Goal: Information Seeking & Learning: Learn about a topic

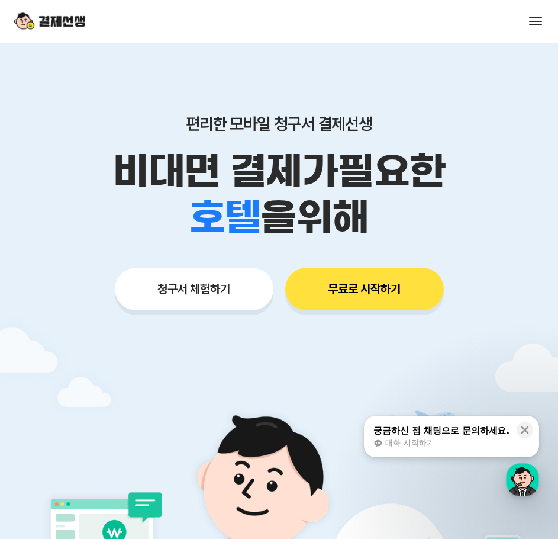
click at [537, 26] on button at bounding box center [535, 21] width 17 height 17
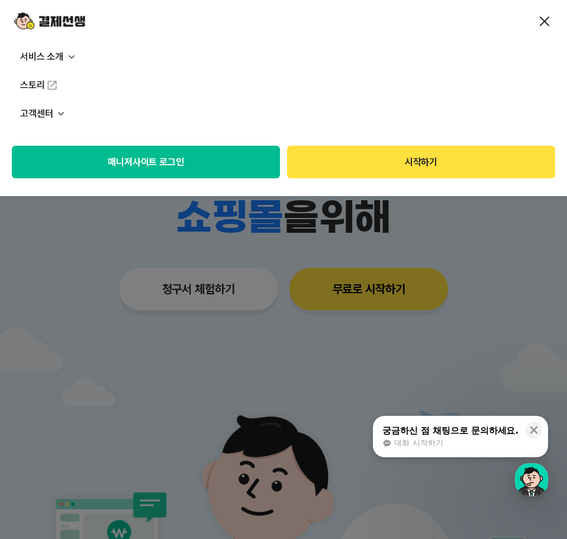
click at [56, 55] on p "서비스 소개" at bounding box center [283, 57] width 567 height 28
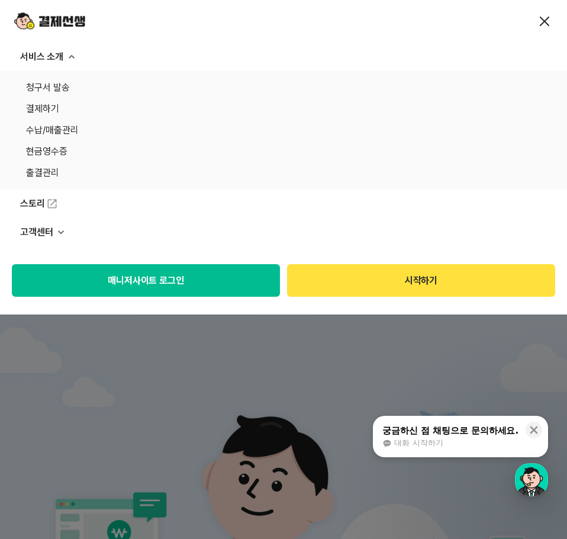
click at [62, 90] on link "청구서 발송" at bounding box center [283, 87] width 515 height 17
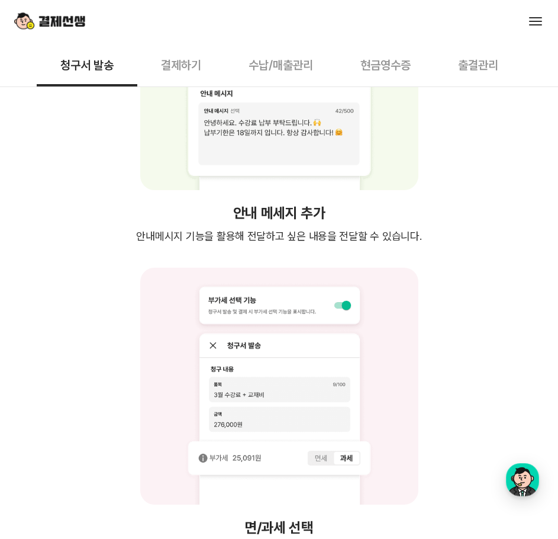
scroll to position [2604, 0]
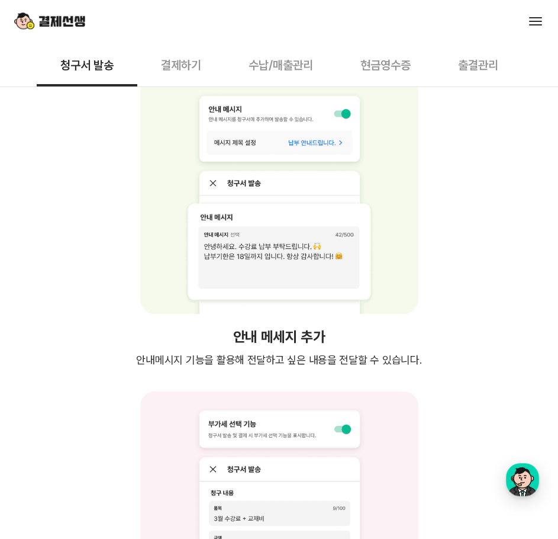
click at [174, 68] on button "결제하기" at bounding box center [181, 65] width 88 height 44
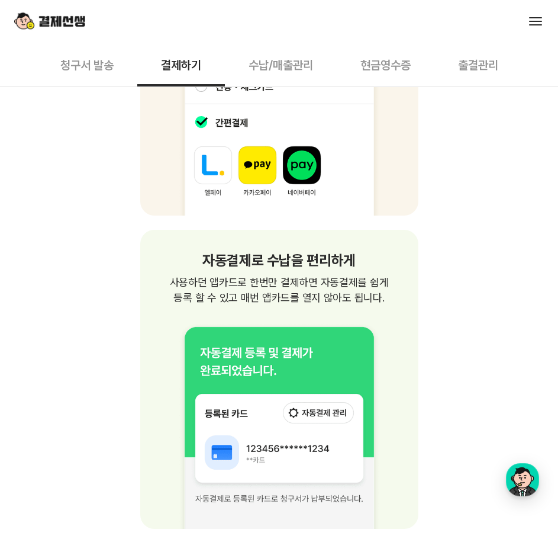
scroll to position [2190, 0]
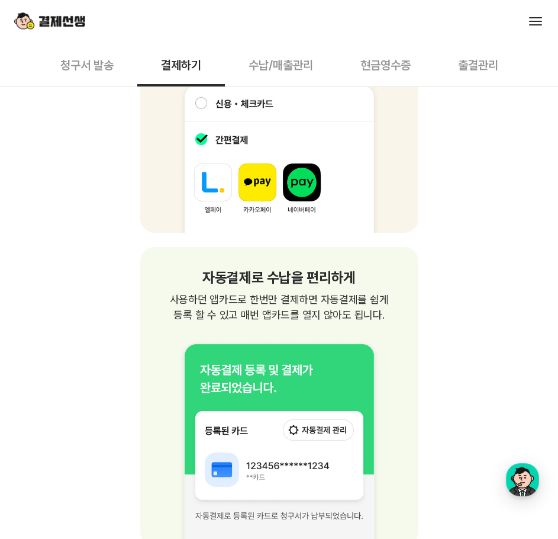
click at [313, 54] on button "수납/매출관리" at bounding box center [281, 65] width 112 height 44
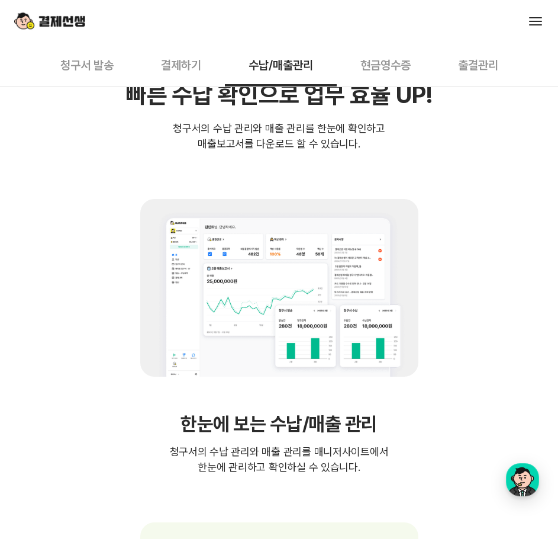
scroll to position [296, 0]
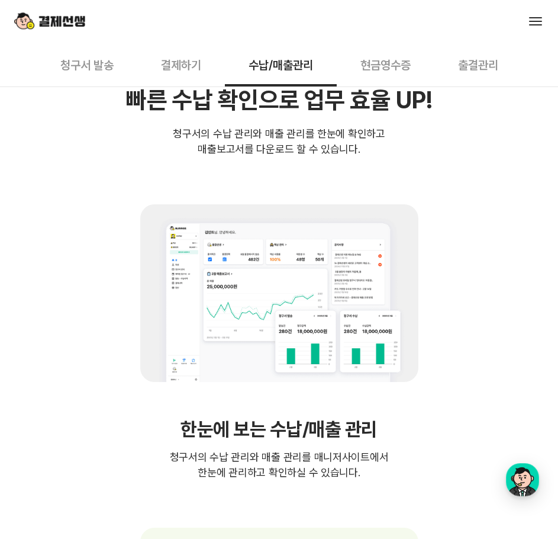
click at [398, 63] on button "현금영수증" at bounding box center [386, 65] width 98 height 44
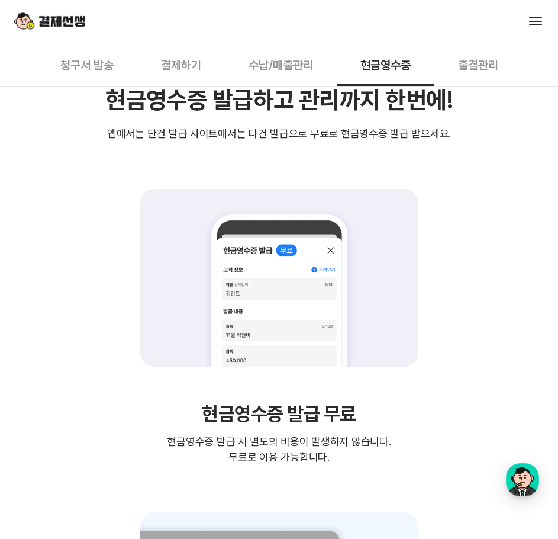
click at [487, 75] on button "출결관리" at bounding box center [478, 65] width 88 height 44
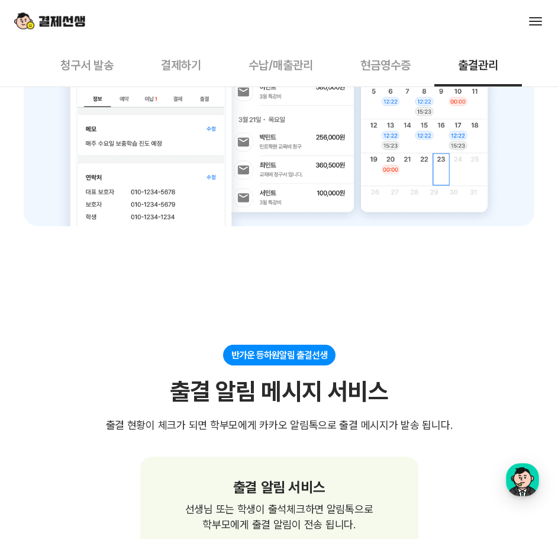
scroll to position [592, 0]
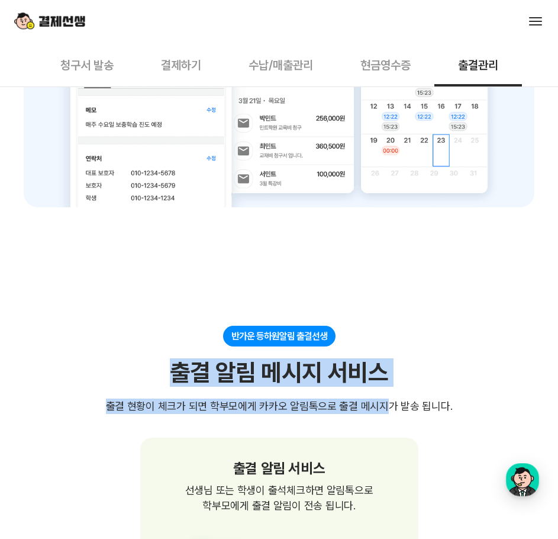
drag, startPoint x: 159, startPoint y: 375, endPoint x: 375, endPoint y: 399, distance: 216.9
click at [375, 399] on div "반가운 등하원알림 출결선생 출결 알림 메시지 서비스 출결 현황이 체크가 되면 학부모에게 카카오 알림톡으로 출결 메시지가 발송 됩니다." at bounding box center [279, 370] width 511 height 88
click at [375, 399] on div "출결 현황이 체크가 되면 학부모에게 카카오 알림톡으로 출결 메시지가 발송 됩니다." at bounding box center [279, 405] width 347 height 15
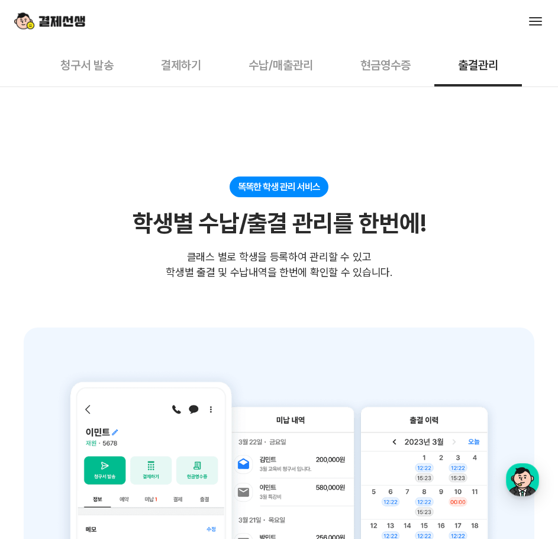
scroll to position [0, 0]
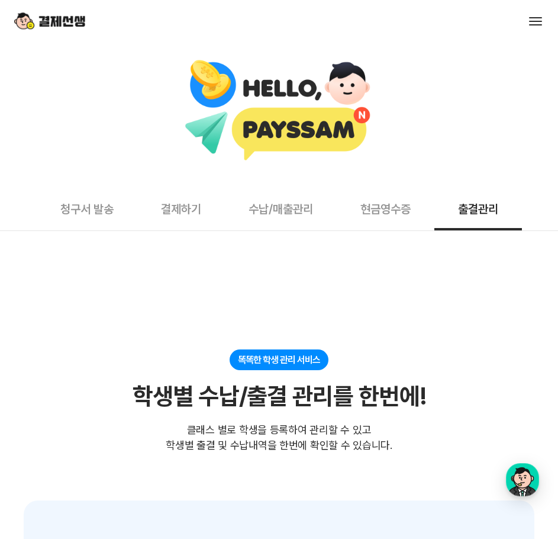
click at [56, 204] on button "청구서 발송" at bounding box center [87, 208] width 101 height 44
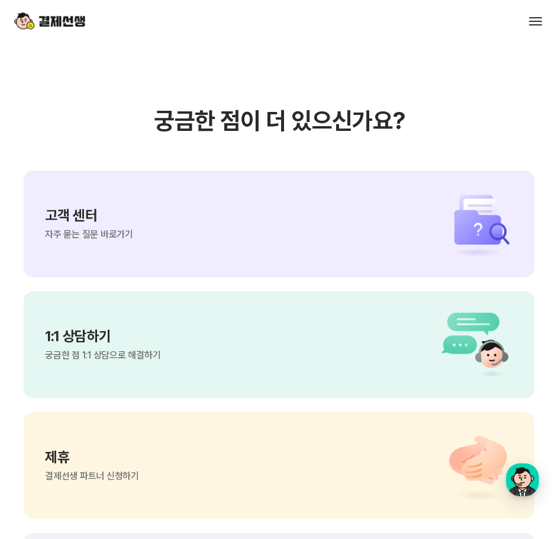
scroll to position [3669, 0]
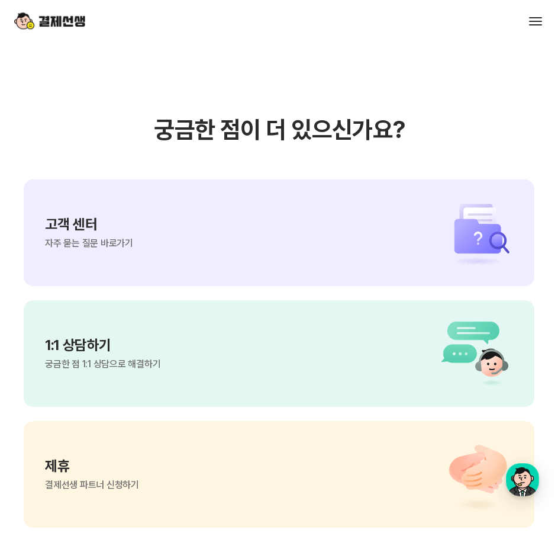
click at [123, 239] on span "자주 묻는 질문 바로가기" at bounding box center [89, 243] width 88 height 9
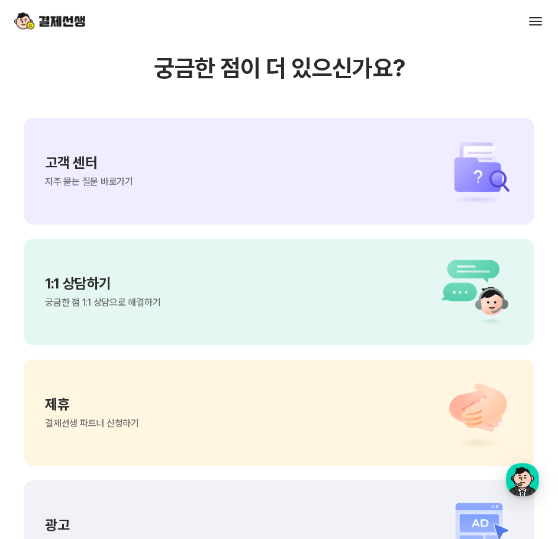
scroll to position [3728, 0]
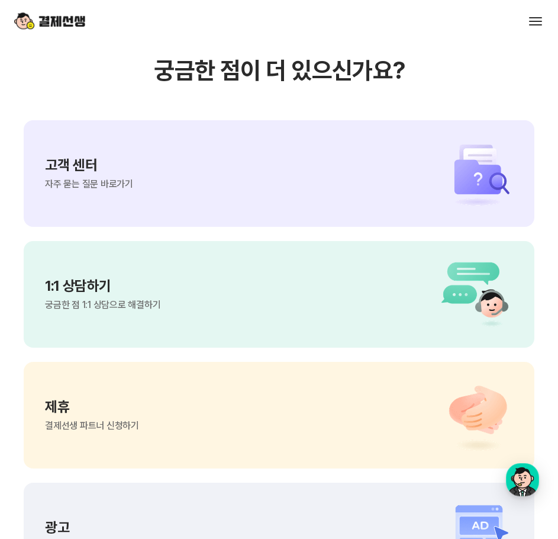
click at [246, 362] on div "제휴 결제선생 파트너 신청하기" at bounding box center [279, 415] width 511 height 107
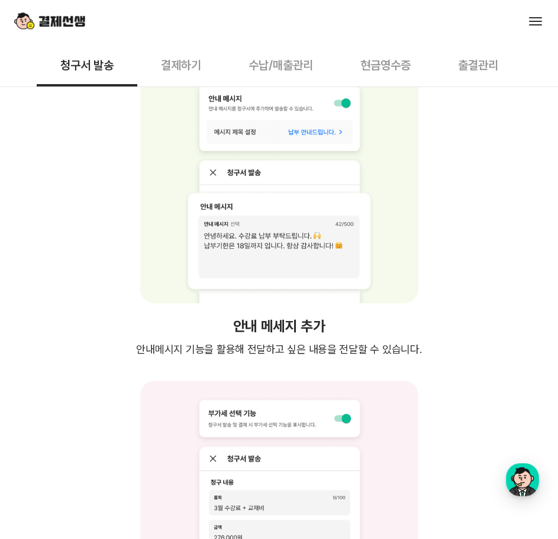
scroll to position [2604, 0]
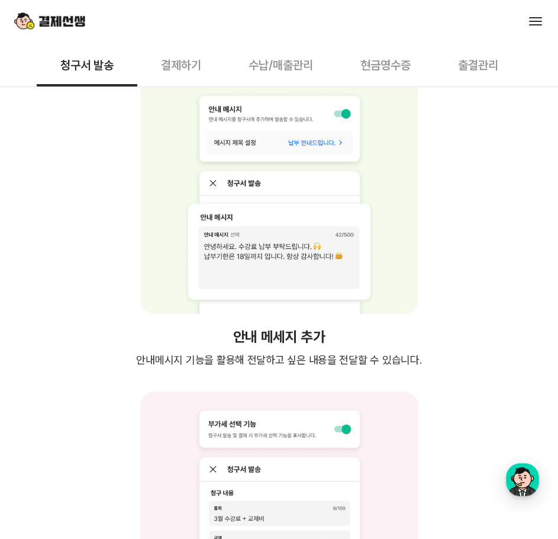
click at [189, 66] on button "결제하기" at bounding box center [181, 65] width 88 height 44
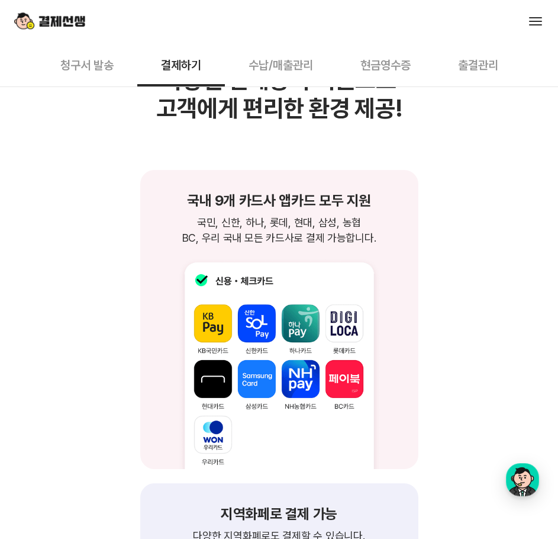
scroll to position [1361, 0]
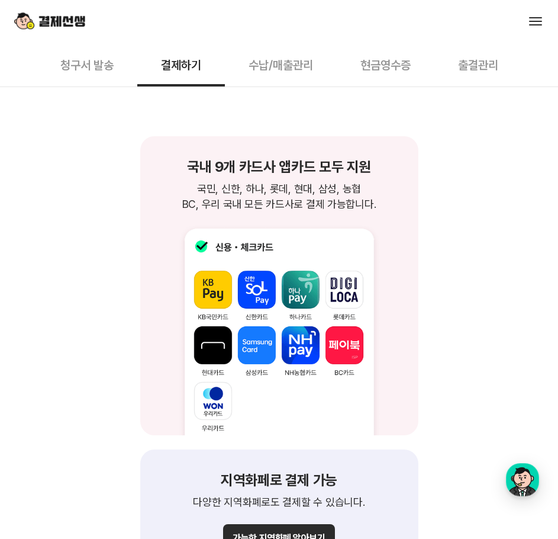
click at [286, 56] on button "수납/매출관리" at bounding box center [281, 65] width 112 height 44
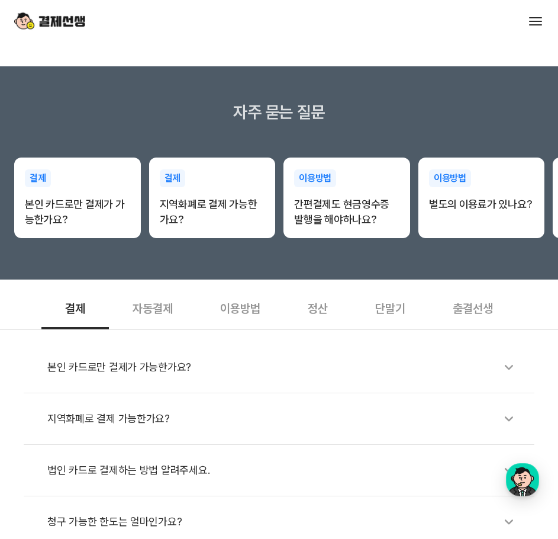
scroll to position [178, 0]
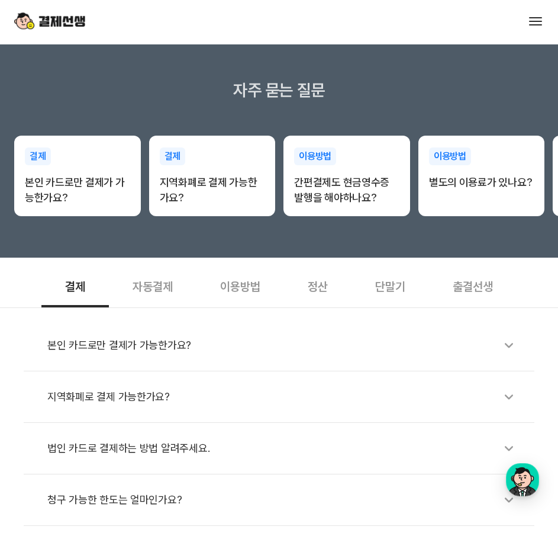
click at [198, 335] on div "본인 카드로만 결제가 가능한가요?" at bounding box center [284, 344] width 475 height 27
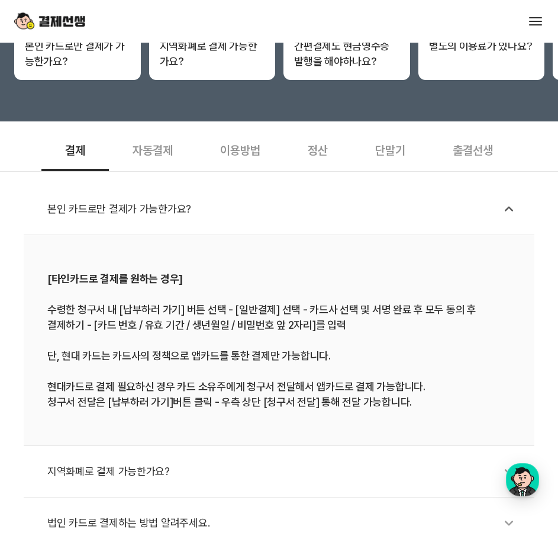
scroll to position [355, 0]
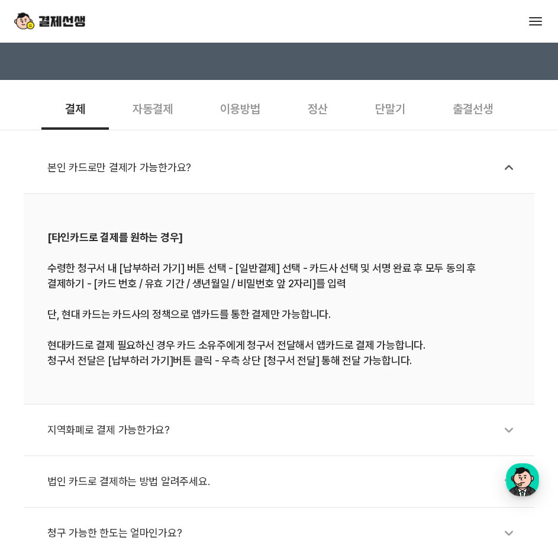
click at [230, 433] on div "지역화폐로 결제 가능한가요?" at bounding box center [284, 429] width 475 height 27
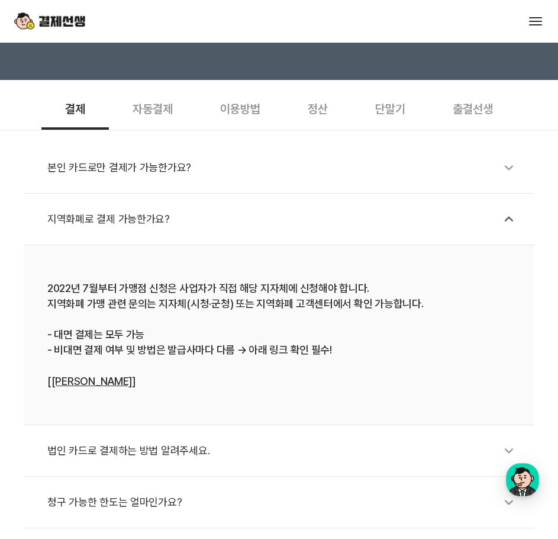
click at [252, 448] on div "법인 카드로 결제하는 방법 알려주세요." at bounding box center [284, 450] width 475 height 27
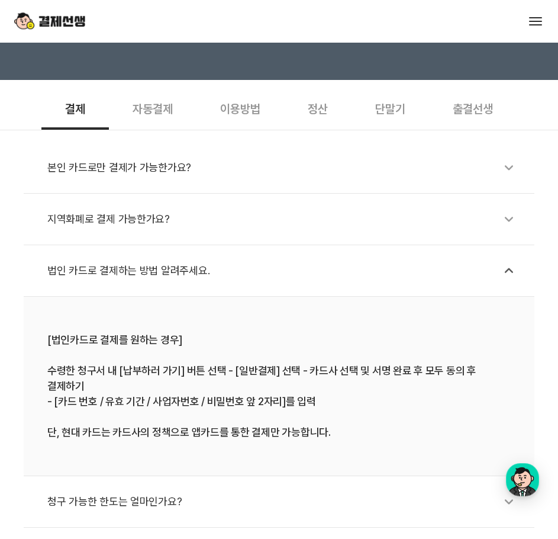
scroll to position [0, 0]
